Goal: Information Seeking & Learning: Learn about a topic

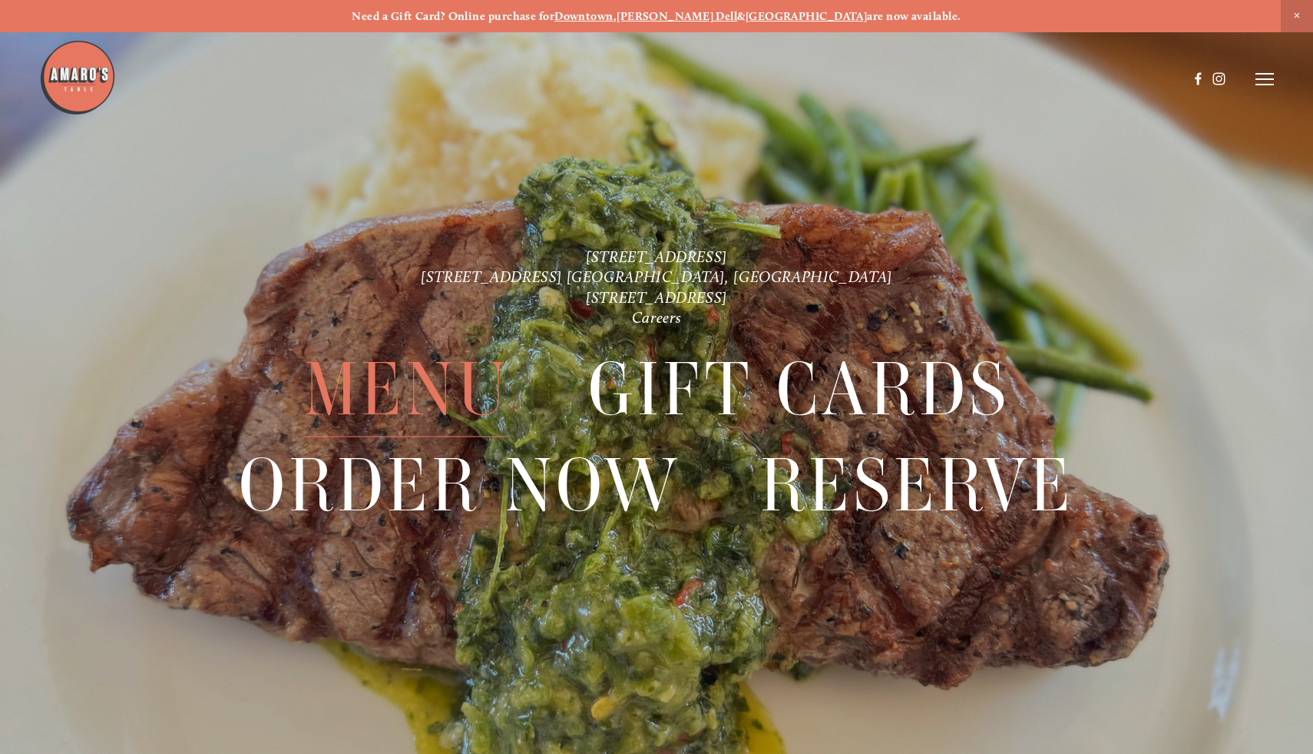
click at [478, 394] on span "Menu" at bounding box center [407, 389] width 206 height 95
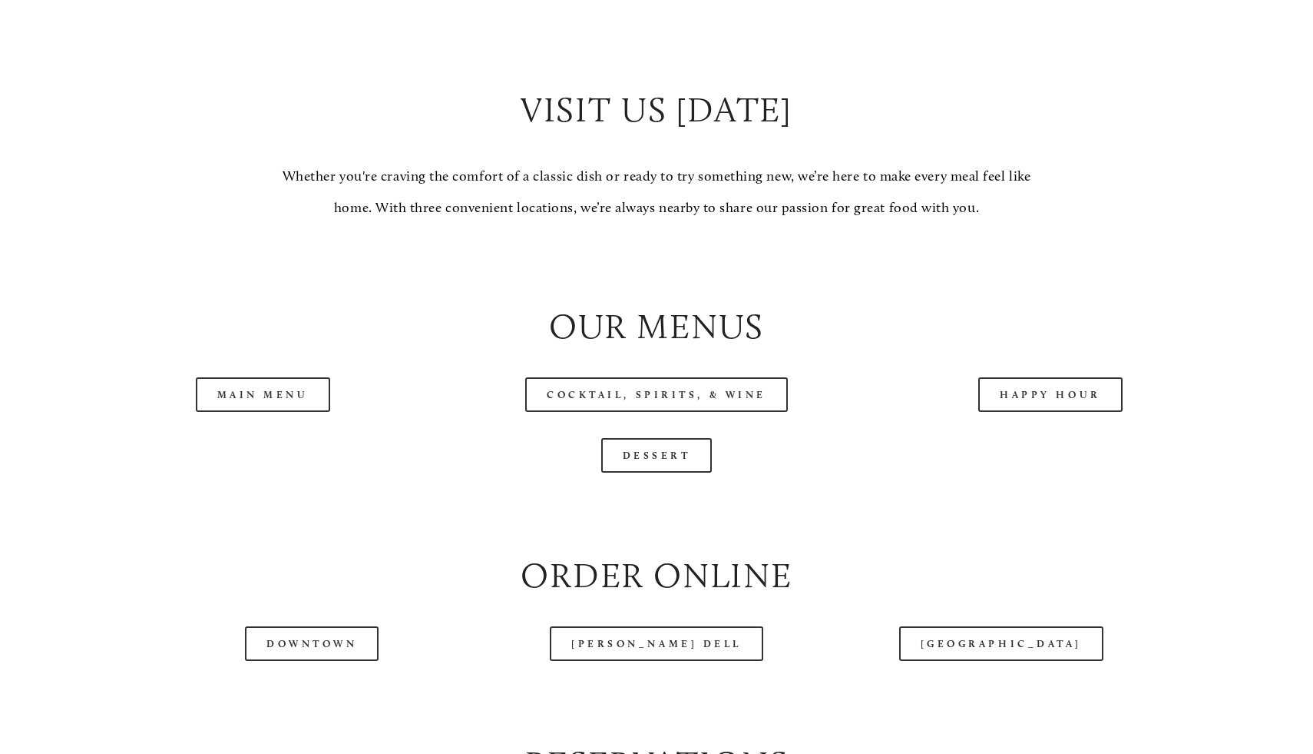
scroll to position [1505, 0]
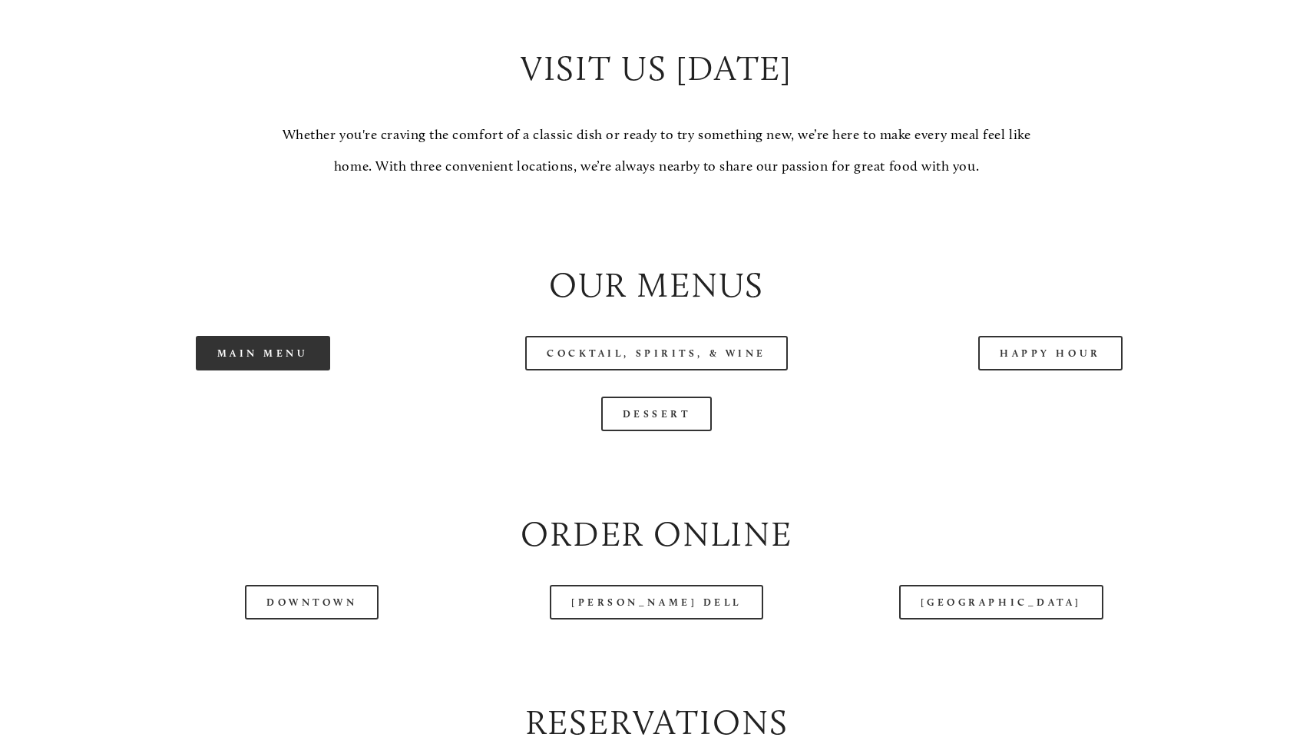
click at [299, 363] on link "Main Menu" at bounding box center [263, 353] width 134 height 35
